Goal: Book appointment/travel/reservation

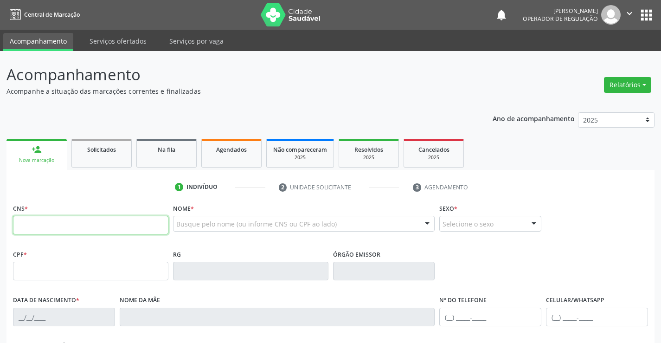
click at [79, 231] on input "text" at bounding box center [90, 225] width 155 height 19
type input "702 0073 0854 7788"
type input "0[DATE]"
type input "[PHONE_NUMBER]"
type input "091.214.585-45"
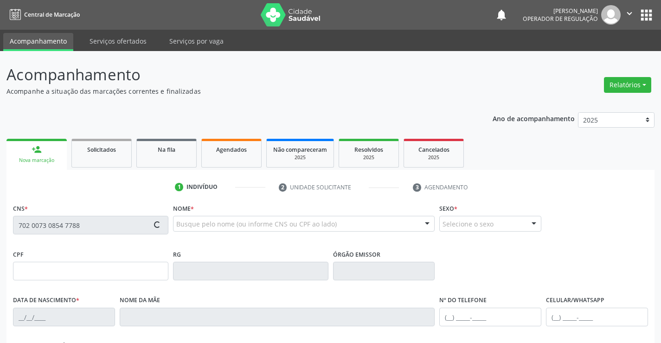
type input "44"
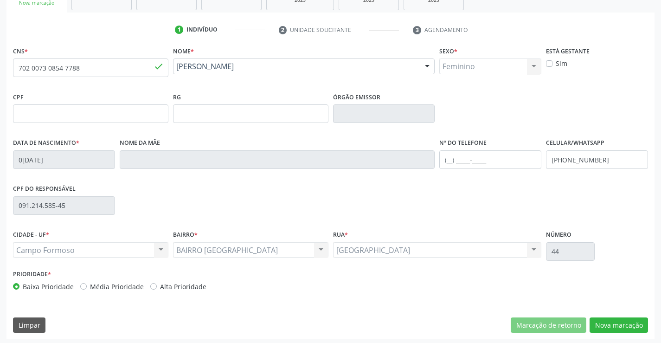
scroll to position [160, 0]
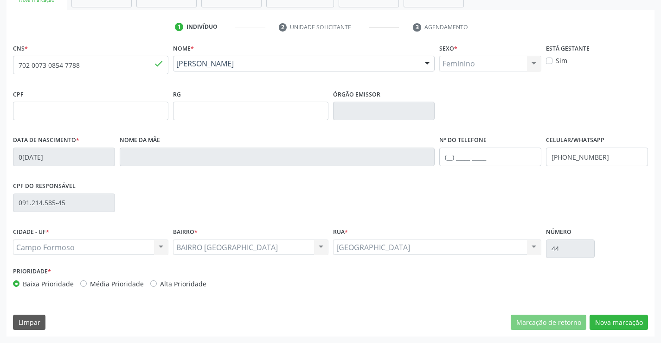
click at [628, 332] on div "CNS * 702 0073 0854 7788 done Nome * [PERSON_NAME] [PERSON_NAME] CNS: 702 0073 …" at bounding box center [330, 188] width 648 height 295
click at [597, 325] on button "Nova marcação" at bounding box center [618, 322] width 58 height 16
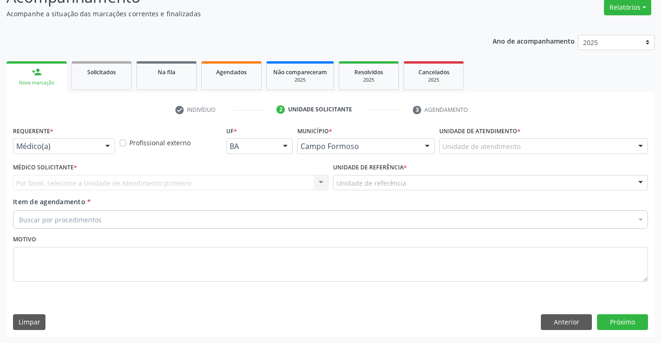
scroll to position [77, 0]
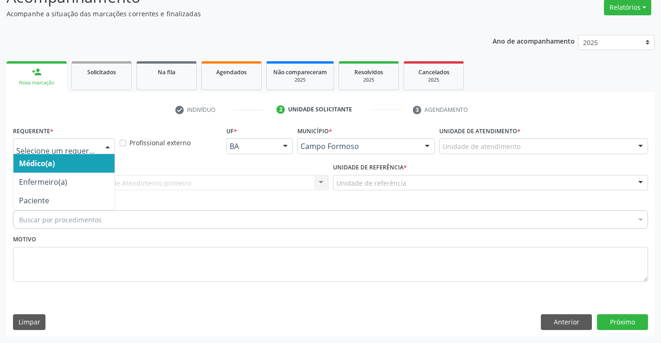
click at [35, 141] on div at bounding box center [64, 146] width 102 height 16
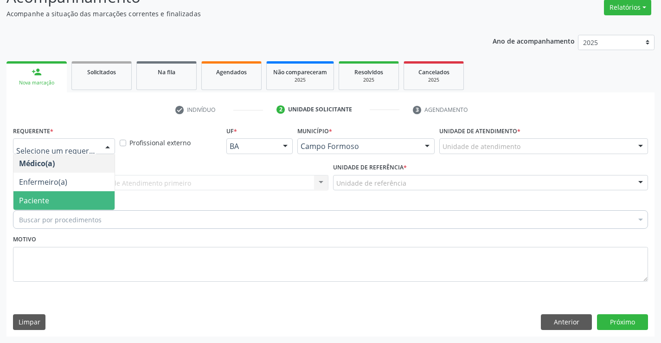
click at [32, 203] on span "Paciente" at bounding box center [34, 200] width 30 height 10
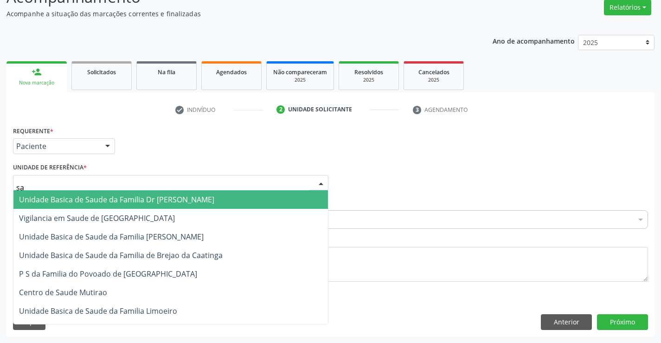
type input "sao"
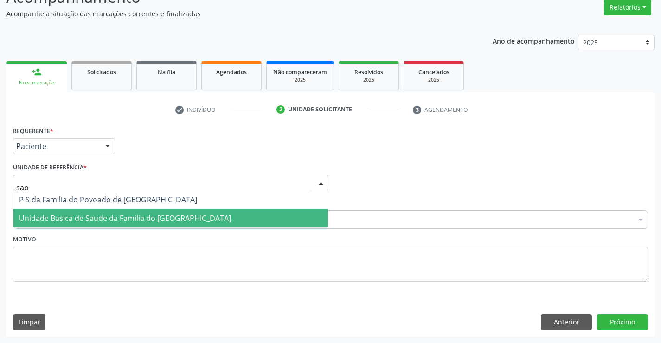
click at [44, 222] on span "Unidade Basica de Saude da Familia do [GEOGRAPHIC_DATA]" at bounding box center [125, 218] width 212 height 10
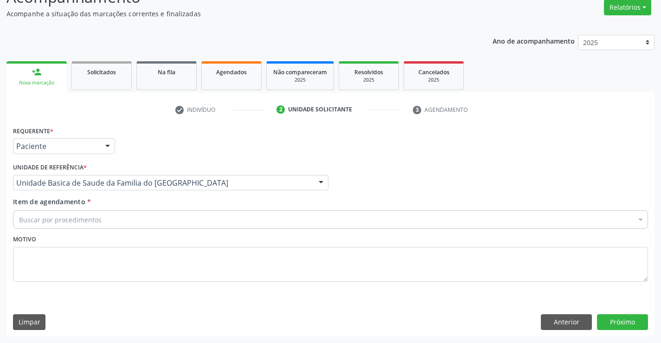
click at [43, 226] on div "Buscar por procedimentos" at bounding box center [330, 219] width 635 height 19
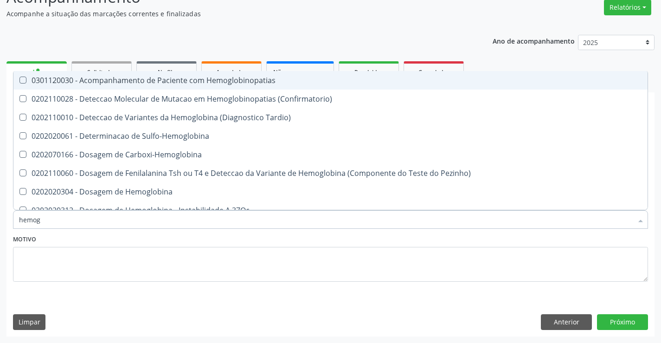
type input "hemogr"
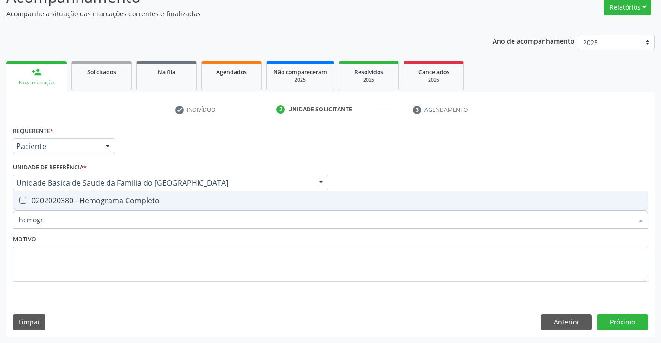
click at [81, 203] on div "0202020380 - Hemograma Completo" at bounding box center [330, 200] width 622 height 7
checkbox Completo "true"
type input "hemogr"
click at [89, 265] on textarea at bounding box center [330, 264] width 635 height 35
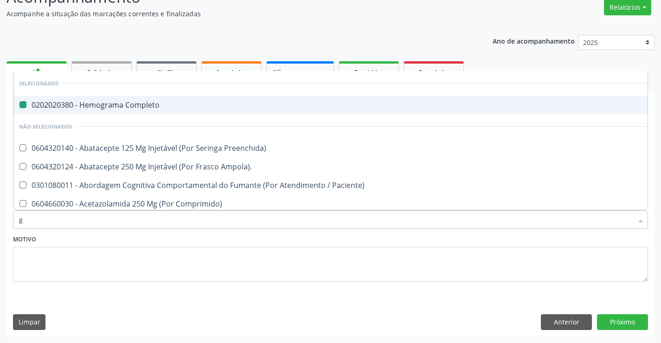
type input "gl"
checkbox Completo "false"
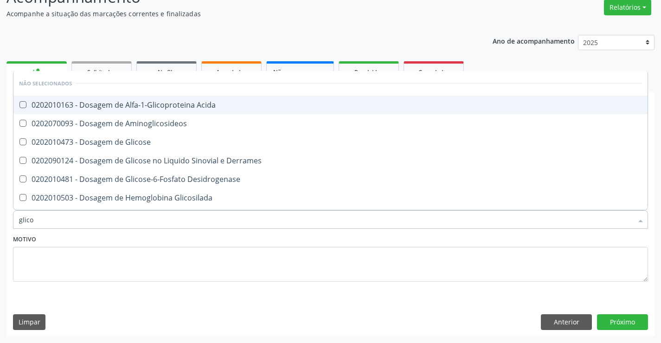
type input "glicos"
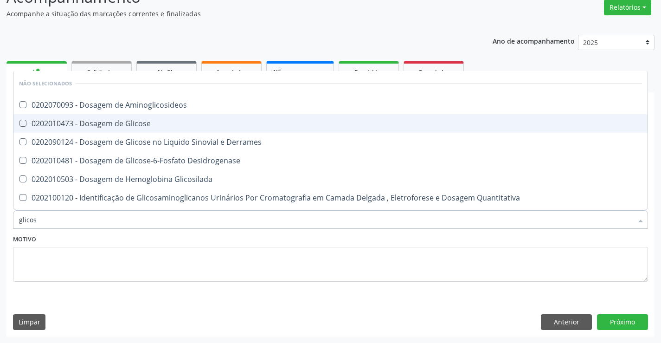
click at [116, 121] on div "0202010473 - Dosagem de Glicose" at bounding box center [330, 123] width 622 height 7
checkbox Glicose "true"
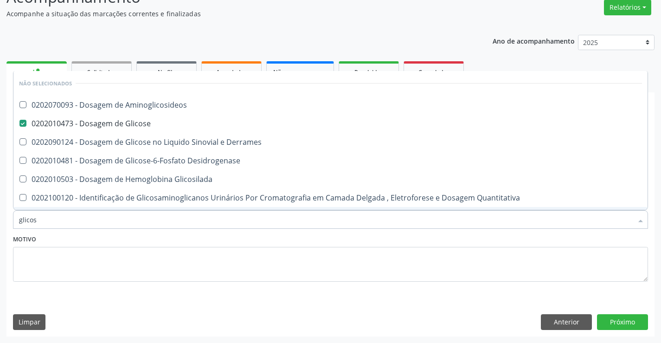
type input "glicos"
click at [91, 245] on div "Motivo" at bounding box center [330, 256] width 635 height 49
checkbox Aminoglicosideos "true"
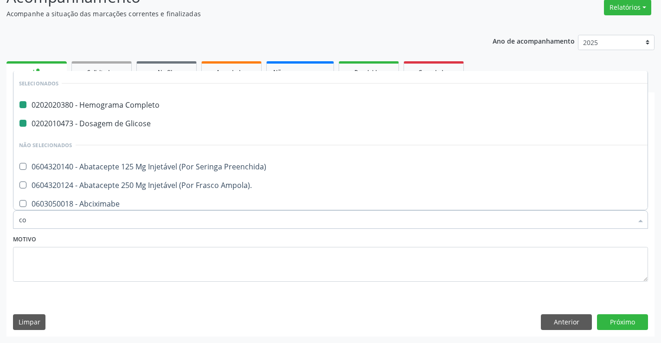
type input "col"
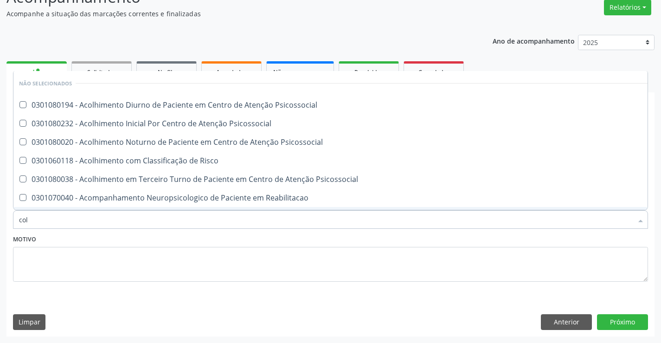
checkbox Psicossocial "false"
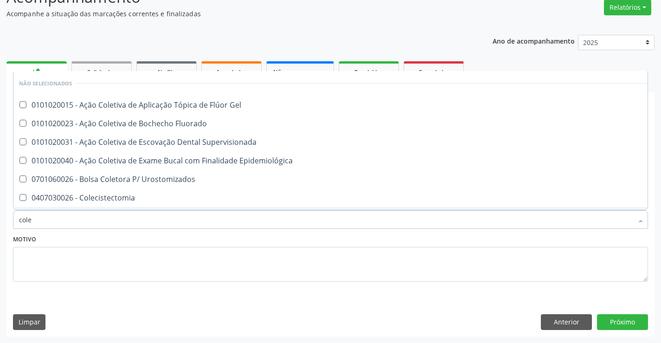
type input "coles"
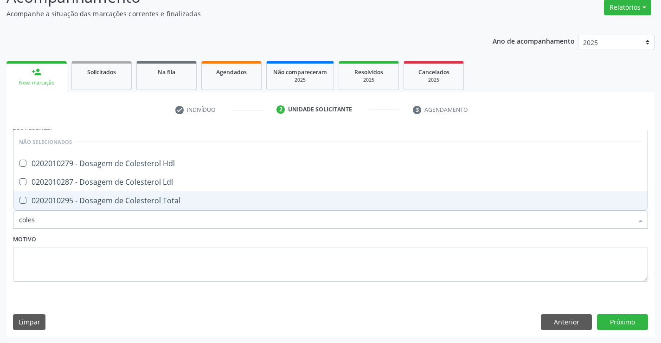
click at [116, 201] on div "0202010295 - Dosagem de Colesterol Total" at bounding box center [330, 200] width 622 height 7
checkbox Total "true"
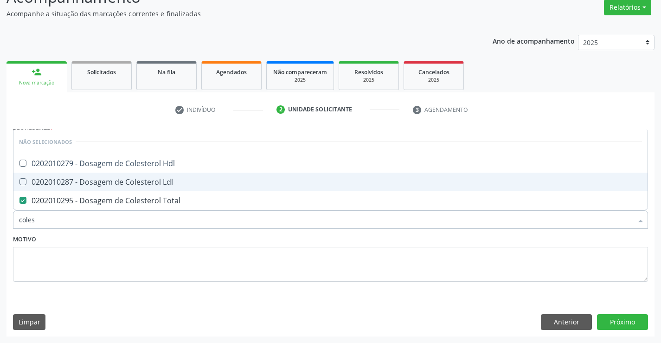
click at [118, 179] on div "0202010287 - Dosagem de Colesterol Ldl" at bounding box center [330, 181] width 622 height 7
checkbox Ldl "true"
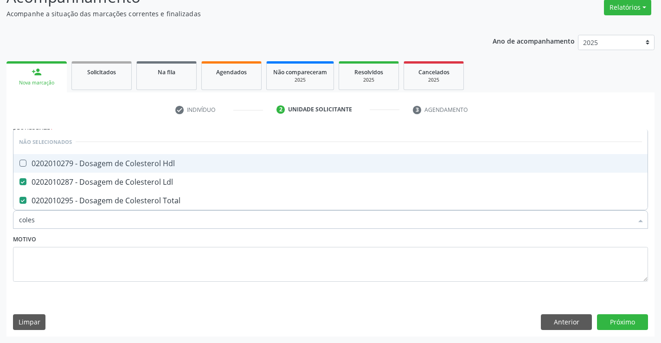
click at [121, 167] on div "0202010279 - Dosagem de Colesterol Hdl" at bounding box center [330, 162] width 622 height 7
checkbox Hdl "true"
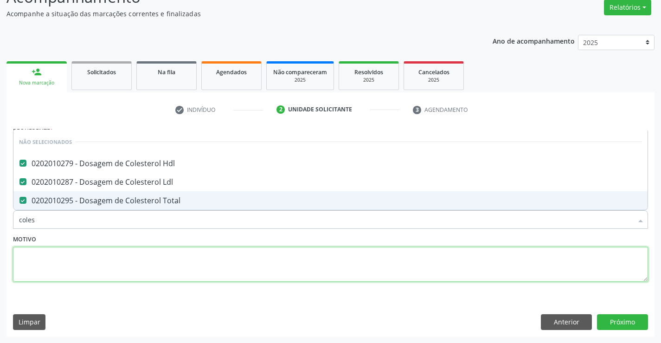
click at [98, 263] on textarea at bounding box center [330, 264] width 635 height 35
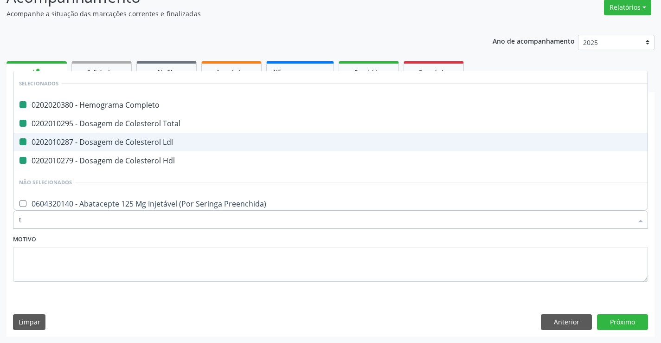
type input "tr"
checkbox Completo "false"
checkbox Total "false"
checkbox Ldl "false"
checkbox Hdl "false"
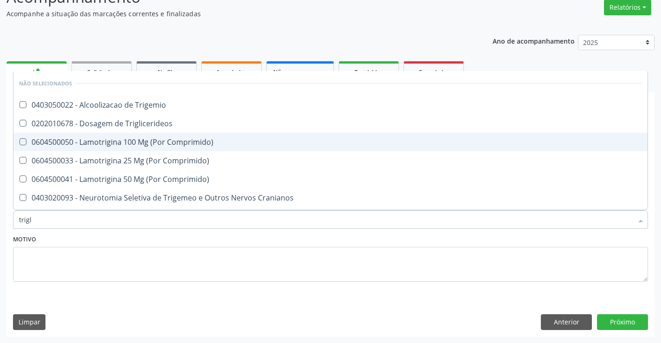
type input "trigli"
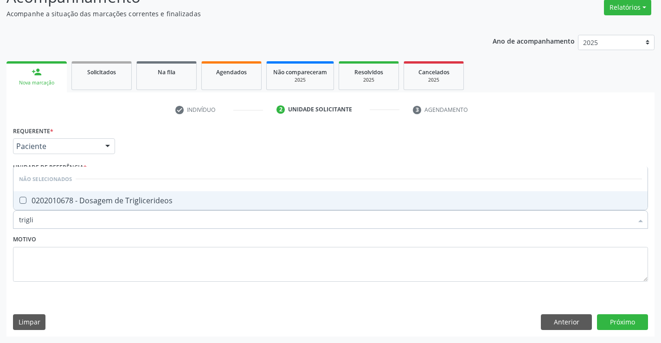
click at [117, 193] on span "0202010678 - Dosagem de Triglicerideos" at bounding box center [330, 200] width 634 height 19
checkbox Triglicerideos "true"
click at [82, 255] on textarea at bounding box center [330, 264] width 635 height 35
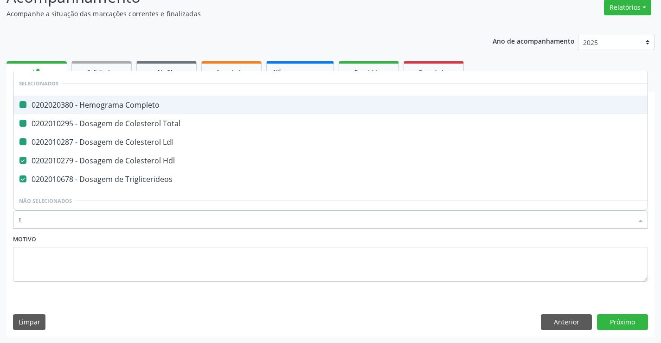
type input "tg"
checkbox Completo "false"
checkbox Total "false"
checkbox Ldl "false"
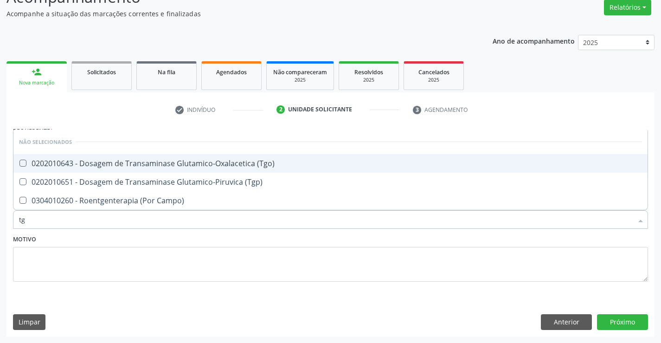
click at [128, 164] on div "0202010643 - Dosagem de Transaminase Glutamico-Oxalacetica (Tgo)" at bounding box center [330, 162] width 622 height 7
checkbox \(Tgo\) "true"
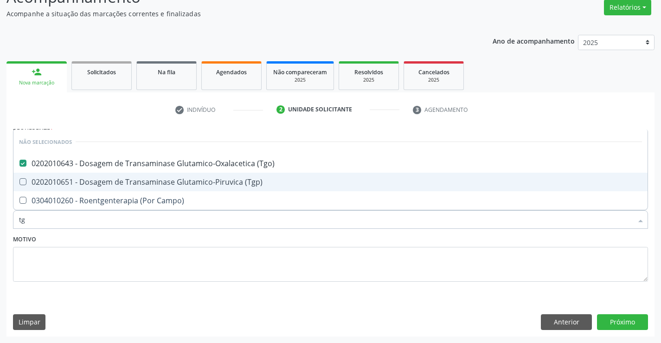
click at [129, 182] on div "0202010651 - Dosagem de Transaminase Glutamico-Piruvica (Tgp)" at bounding box center [330, 181] width 622 height 7
checkbox \(Tgp\) "true"
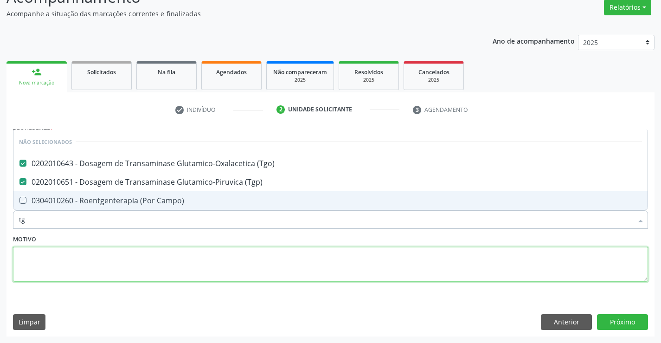
click at [99, 257] on textarea at bounding box center [330, 264] width 635 height 35
checkbox Campo\) "true"
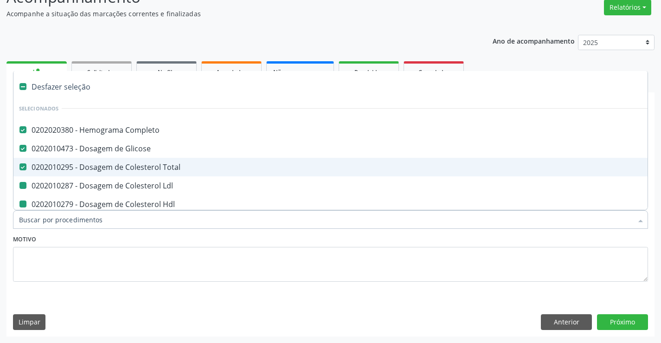
type input "u"
checkbox Ldl "false"
checkbox Hdl "false"
checkbox Triglicerideos "false"
checkbox \(Tgo\) "false"
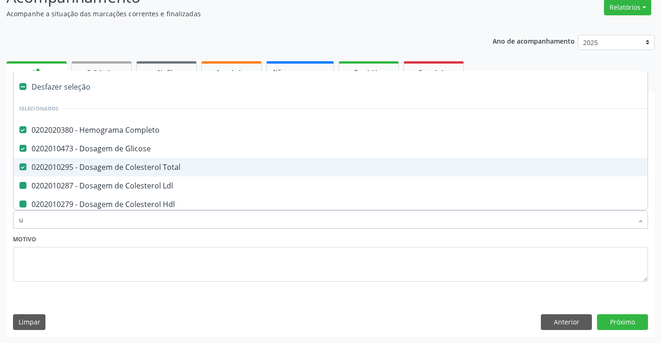
checkbox \(Tgp\) "false"
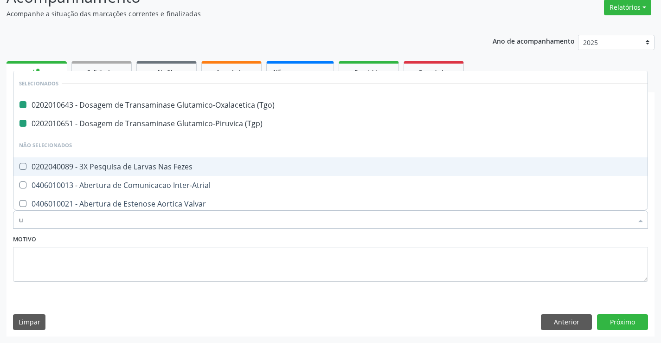
type input "ur"
checkbox \(Tgo\) "false"
checkbox \(Tgp\) "false"
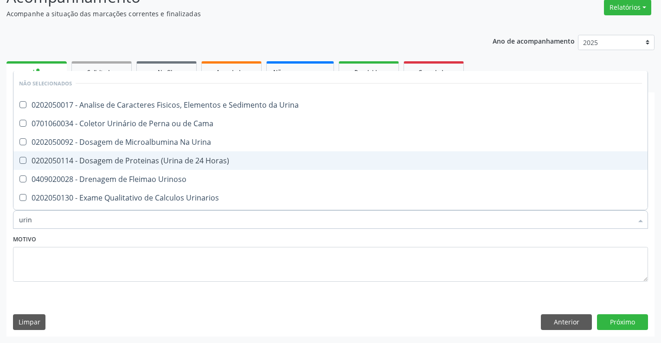
type input "urina"
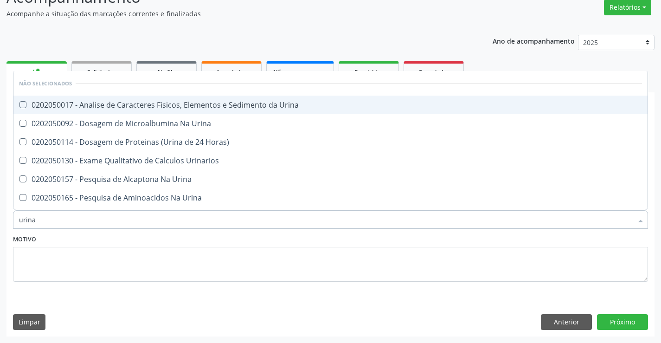
click at [161, 106] on div "0202050017 - Analise de Caracteres Fisicos, Elementos e Sedimento da Urina" at bounding box center [330, 104] width 622 height 7
checkbox Urina "true"
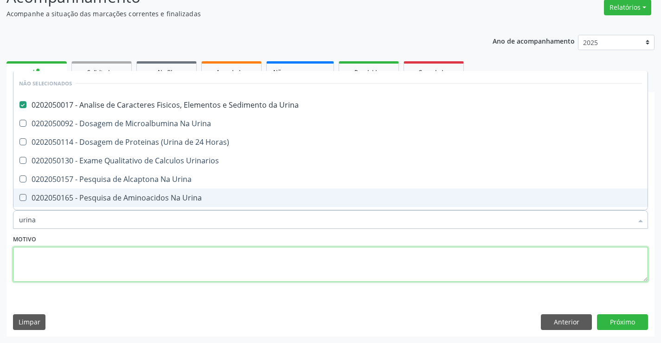
click at [107, 271] on textarea at bounding box center [330, 264] width 635 height 35
checkbox Urina "true"
checkbox Urinarios "true"
checkbox Urina "true"
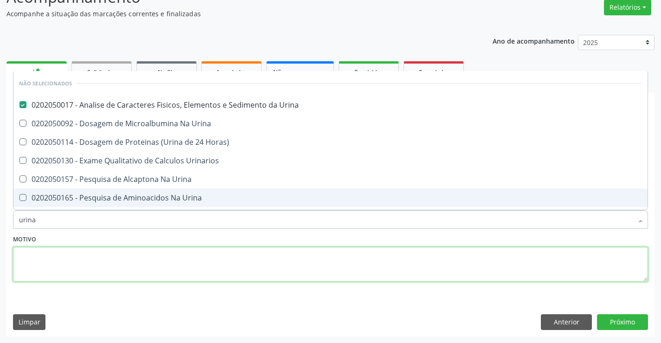
checkbox Urina "true"
checkbox Horas\) "true"
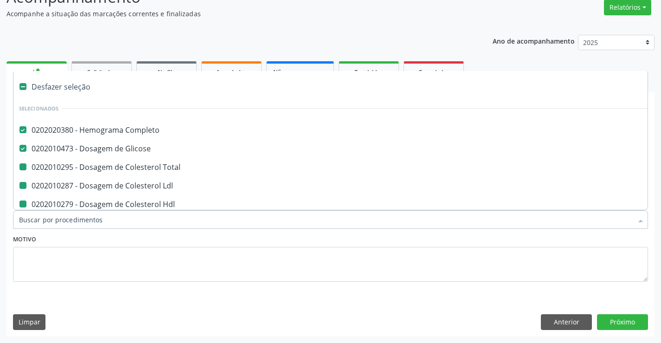
type input "f"
checkbox Ldl "false"
checkbox Hdl "false"
checkbox Triglicerideos "false"
checkbox \(Tgo\) "false"
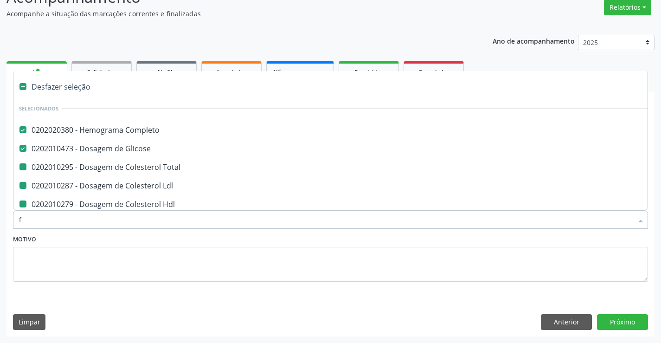
checkbox \(Tgp\) "false"
checkbox Urina "false"
checkbox Total "false"
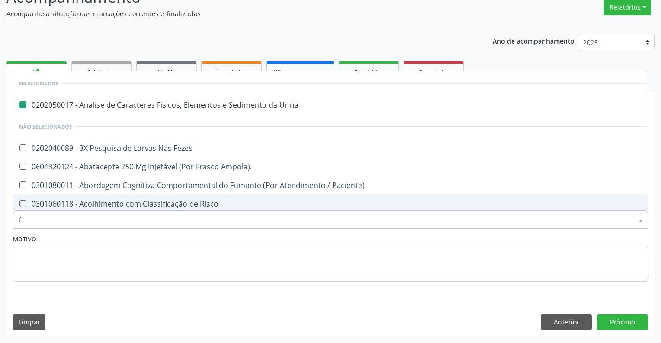
type input "fe"
checkbox Urina "false"
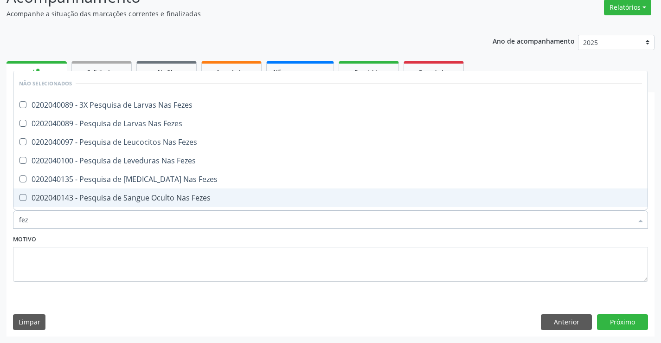
type input "feze"
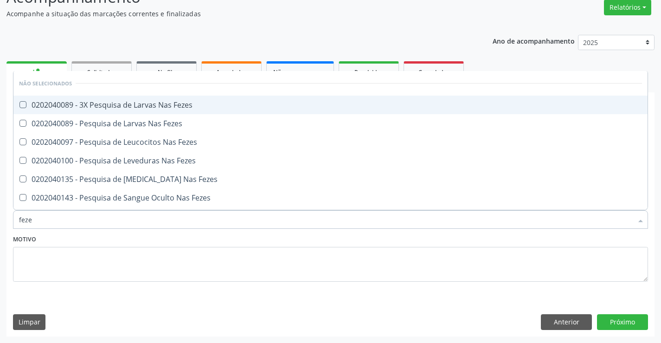
click at [151, 111] on span "0202040089 - 3X Pesquisa de Larvas Nas Fezes" at bounding box center [330, 104] width 634 height 19
checkbox Fezes "true"
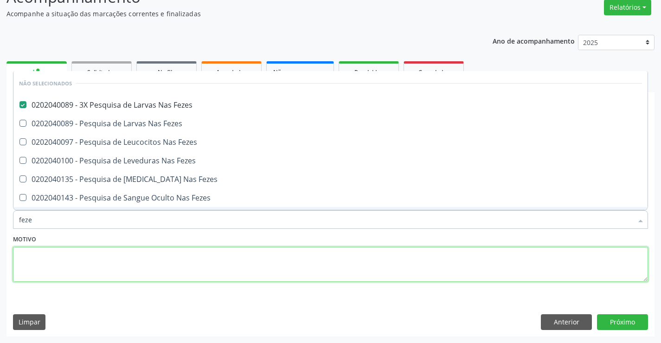
click at [89, 269] on textarea at bounding box center [330, 264] width 635 height 35
checkbox Fezes "true"
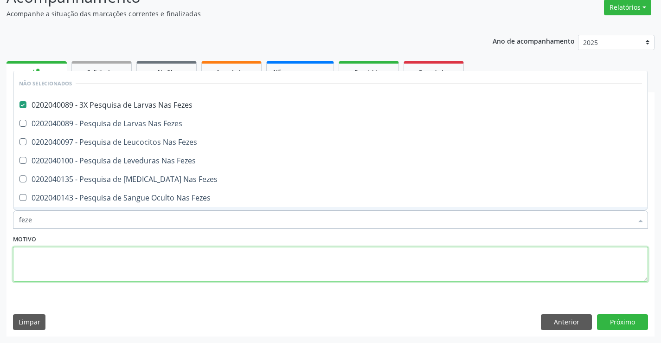
checkbox Fezes "true"
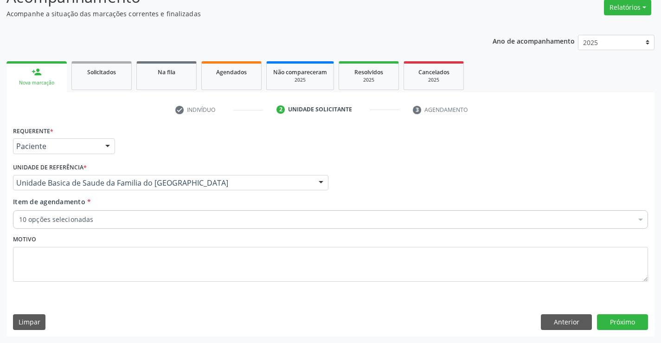
click at [96, 224] on div "10 opções selecionadas" at bounding box center [330, 219] width 635 height 19
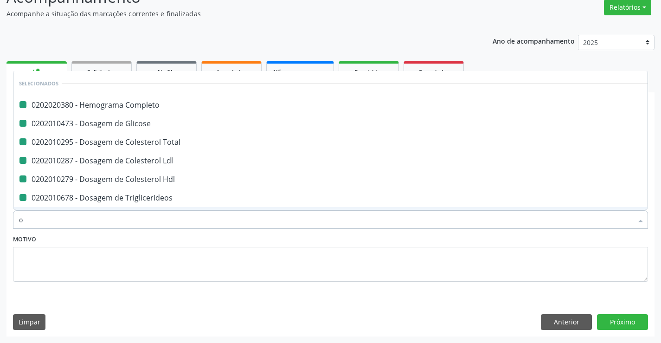
type input "ov"
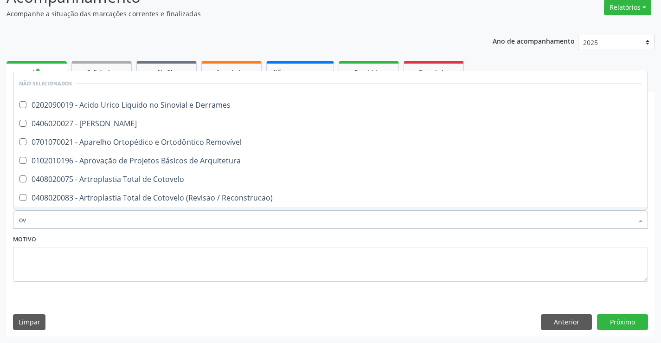
checkbox Derrames "false"
checkbox Arquitetura "false"
checkbox Cotovelo "false"
checkbox Reconstrucao\) "false"
checkbox Cardiovasculares "false"
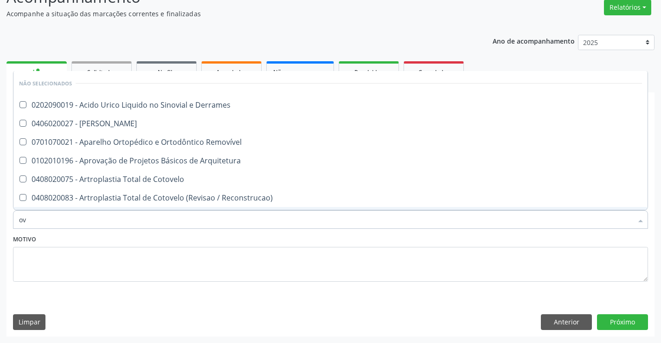
checkbox Cardiovascular "false"
checkbox Removível "false"
checkbox Linfovenosa "false"
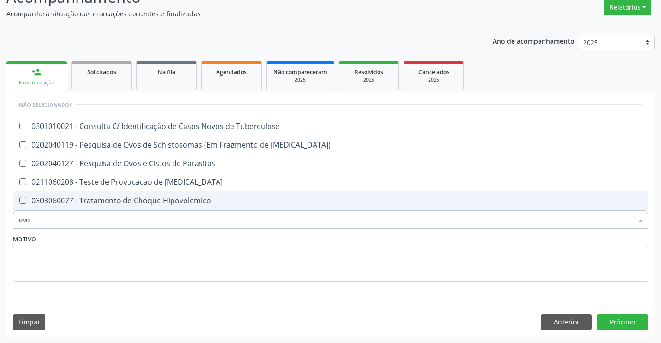
type input "ovos"
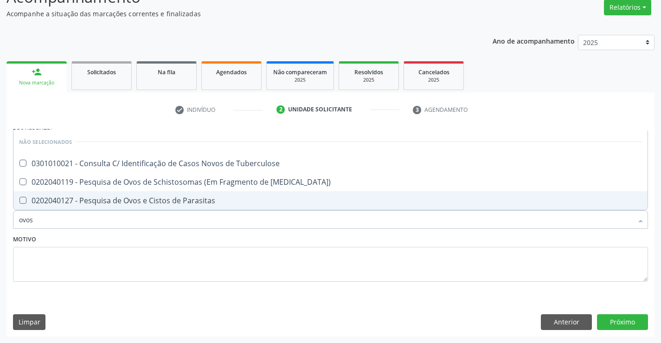
click at [112, 203] on div "0202040127 - Pesquisa de Ovos e Cistos de Parasitas" at bounding box center [330, 200] width 622 height 7
checkbox Parasitas "true"
click at [91, 265] on textarea at bounding box center [330, 264] width 635 height 35
checkbox Tuberculose "true"
checkbox Mucosa\) "true"
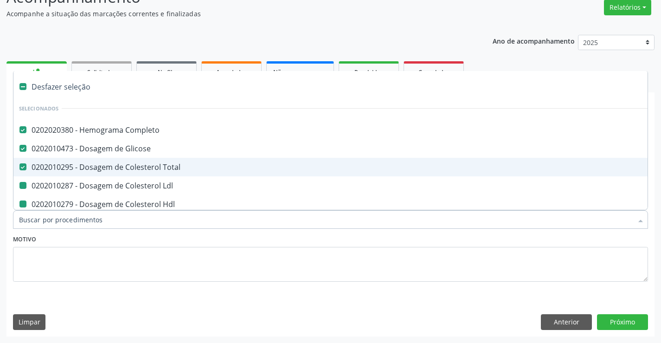
type input "f"
checkbox Ldl "false"
checkbox Hdl "false"
checkbox Triglicerideos "false"
checkbox \(Tgo\) "false"
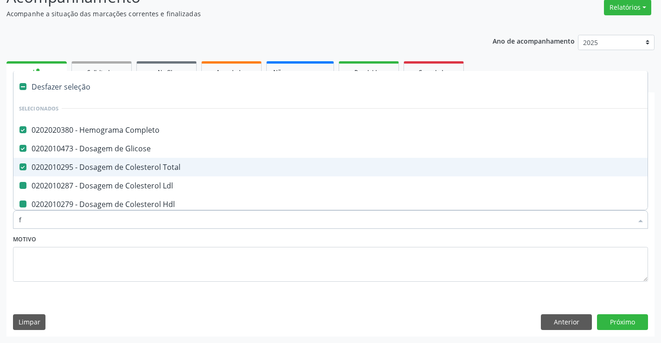
checkbox \(Tgp\) "false"
checkbox Urina "false"
checkbox Fezes "false"
checkbox Parasitas "false"
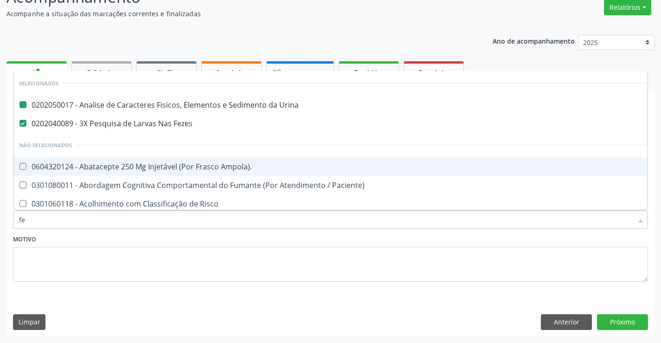
type input "fer"
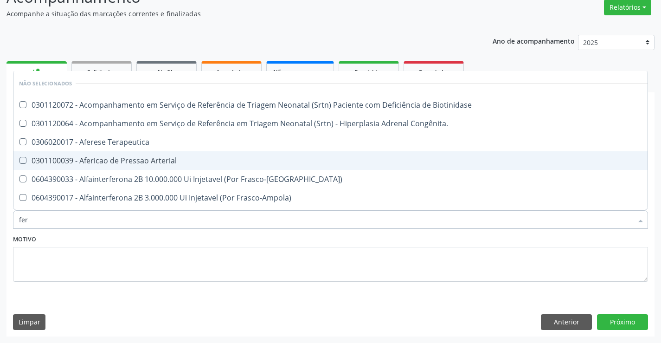
checkbox Biotinidase "false"
type input "ferr"
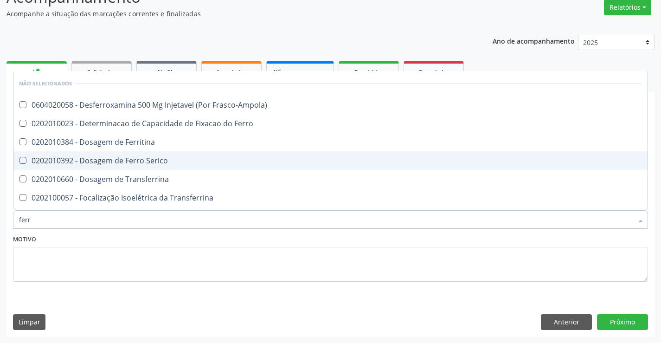
click at [118, 155] on span "0202010392 - Dosagem de Ferro Serico" at bounding box center [330, 160] width 634 height 19
checkbox Serico "true"
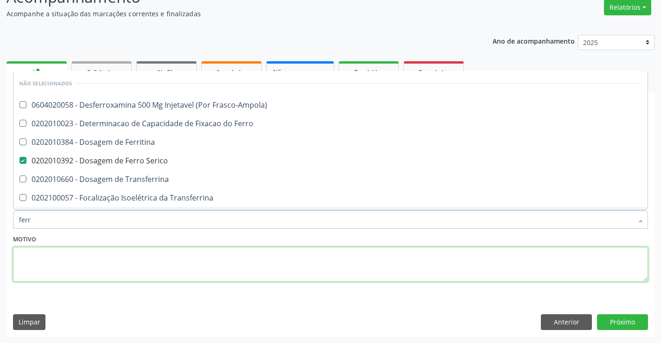
click at [112, 255] on textarea at bounding box center [330, 264] width 635 height 35
checkbox Frasco-Ampola\) "true"
checkbox Transferrina "true"
checkbox Ml\) "true"
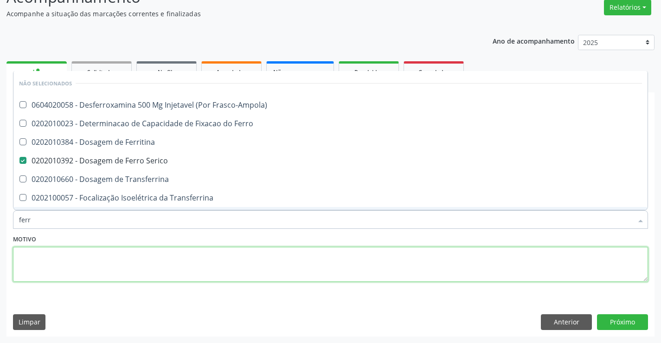
checkbox \(Nefroplastia\) "true"
checkbox Ferro "true"
checkbox Ferritina "true"
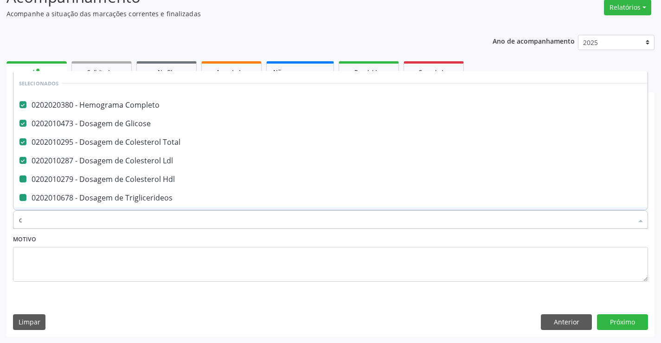
type input "ca"
checkbox Hdl "false"
checkbox Triglicerideos "false"
checkbox \(Tgo\) "false"
checkbox \(Tgp\) "false"
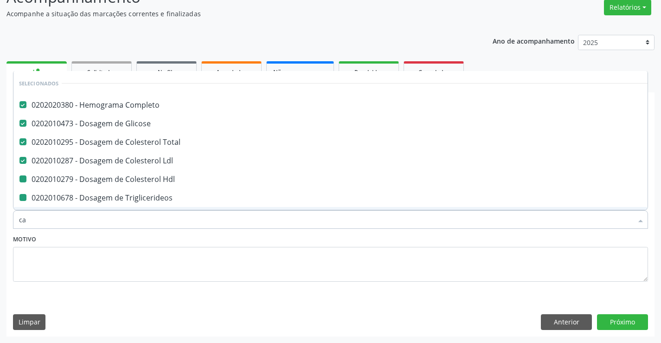
checkbox Urina "false"
checkbox Parasitas "false"
checkbox Serico "false"
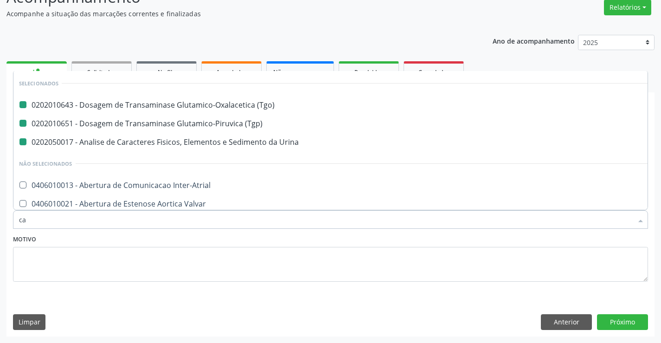
type input "cal"
checkbox \(Tgo\) "false"
checkbox \(Tgp\) "false"
checkbox Urina "false"
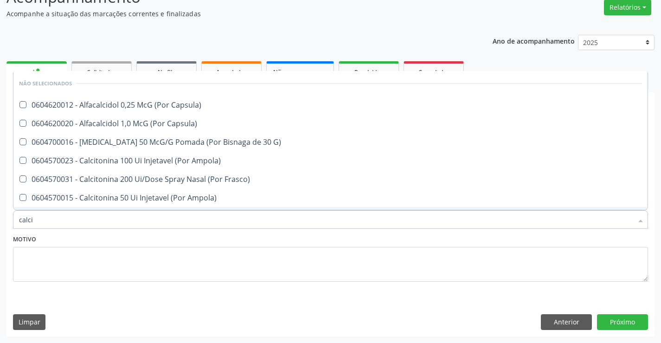
type input "calcio"
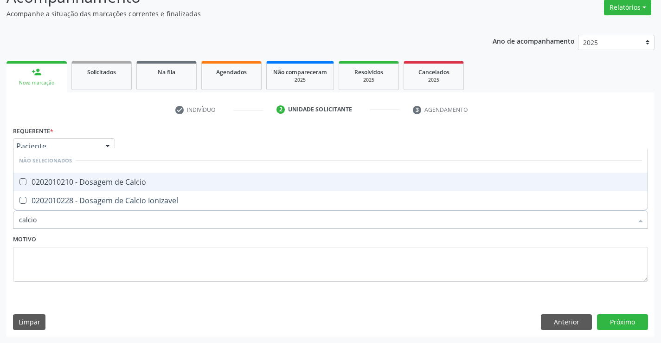
click at [115, 178] on div "0202010210 - Dosagem de Calcio" at bounding box center [330, 181] width 622 height 7
checkbox Calcio "true"
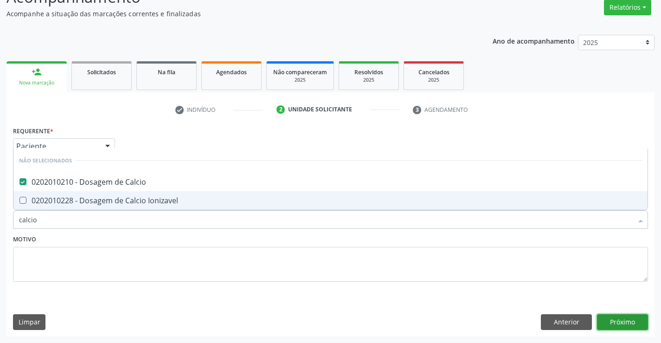
click at [622, 320] on button "Próximo" at bounding box center [622, 322] width 51 height 16
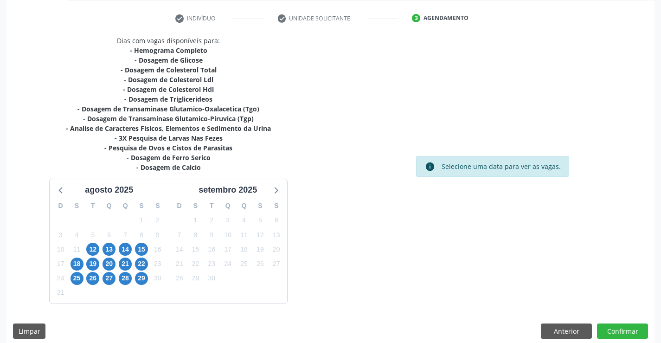
scroll to position [178, 0]
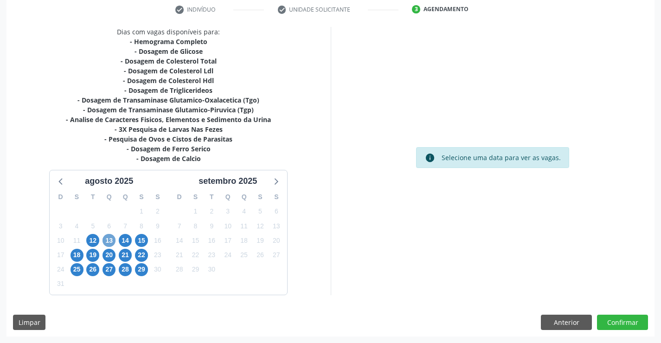
click at [108, 241] on span "13" at bounding box center [108, 240] width 13 height 13
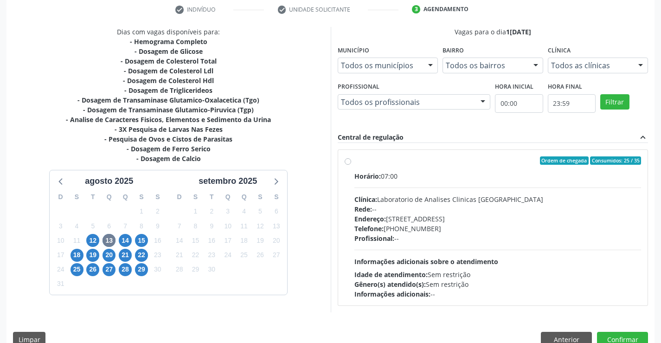
click at [354, 161] on label "Ordem de chegada Consumidos: 25 / 35 Horário: 07:00 Clínica: Laboratorio de Ana…" at bounding box center [497, 227] width 287 height 142
click at [350, 161] on input "Ordem de chegada Consumidos: 25 / 35 Horário: 07:00 Clínica: Laboratorio de Ana…" at bounding box center [347, 160] width 6 height 8
radio input "true"
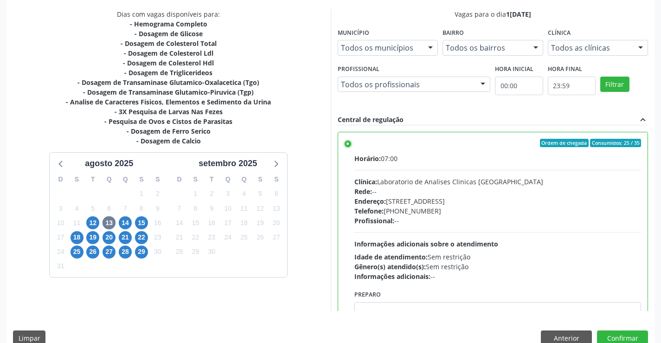
scroll to position [211, 0]
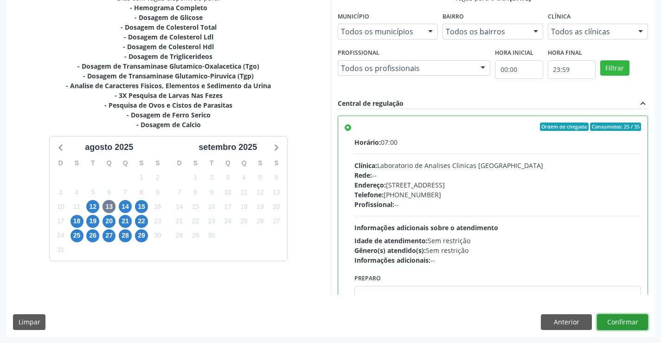
click at [624, 320] on button "Confirmar" at bounding box center [622, 322] width 51 height 16
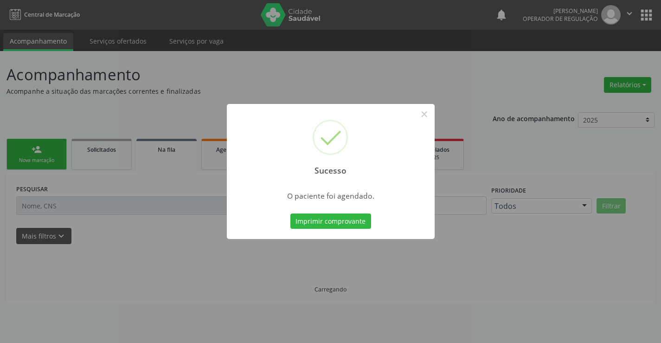
scroll to position [0, 0]
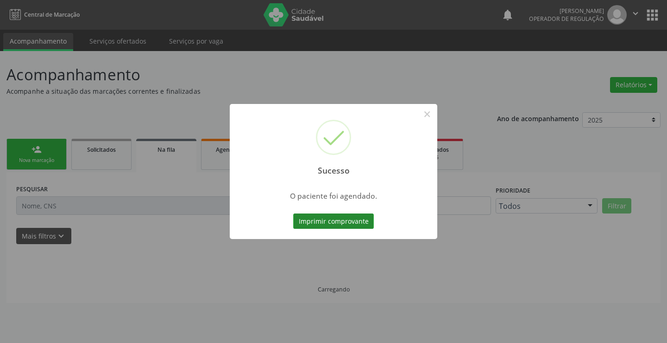
click at [328, 221] on button "Imprimir comprovante" at bounding box center [333, 221] width 81 height 16
